Goal: Navigation & Orientation: Understand site structure

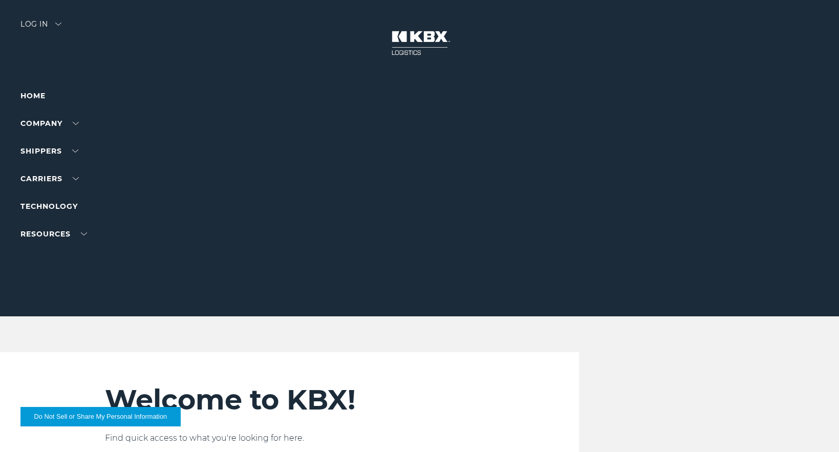
click at [403, 43] on img at bounding box center [419, 42] width 77 height 45
click at [53, 139] on link "About Us" at bounding box center [38, 135] width 37 height 8
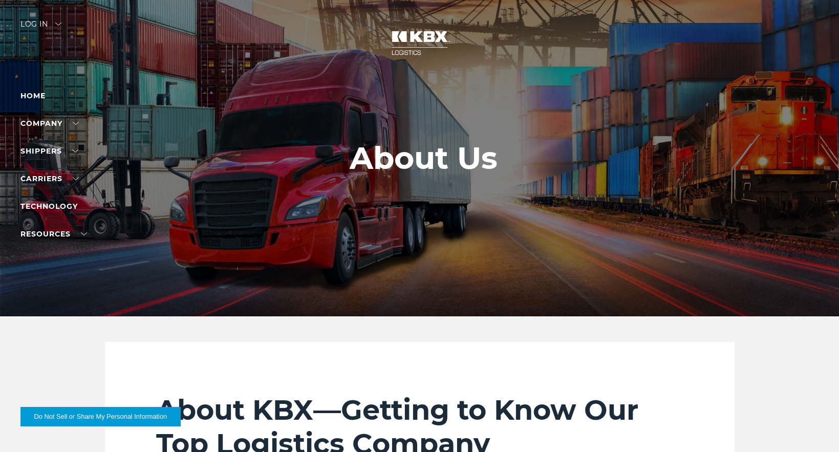
click at [51, 166] on link "Our Solutions" at bounding box center [50, 163] width 60 height 8
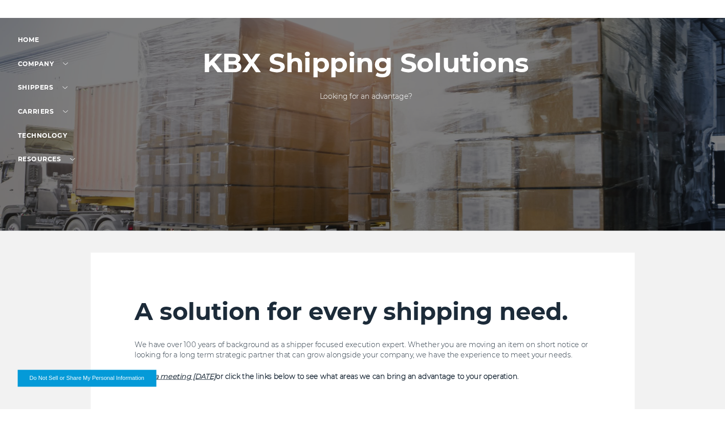
scroll to position [51, 0]
